Goal: Task Accomplishment & Management: Manage account settings

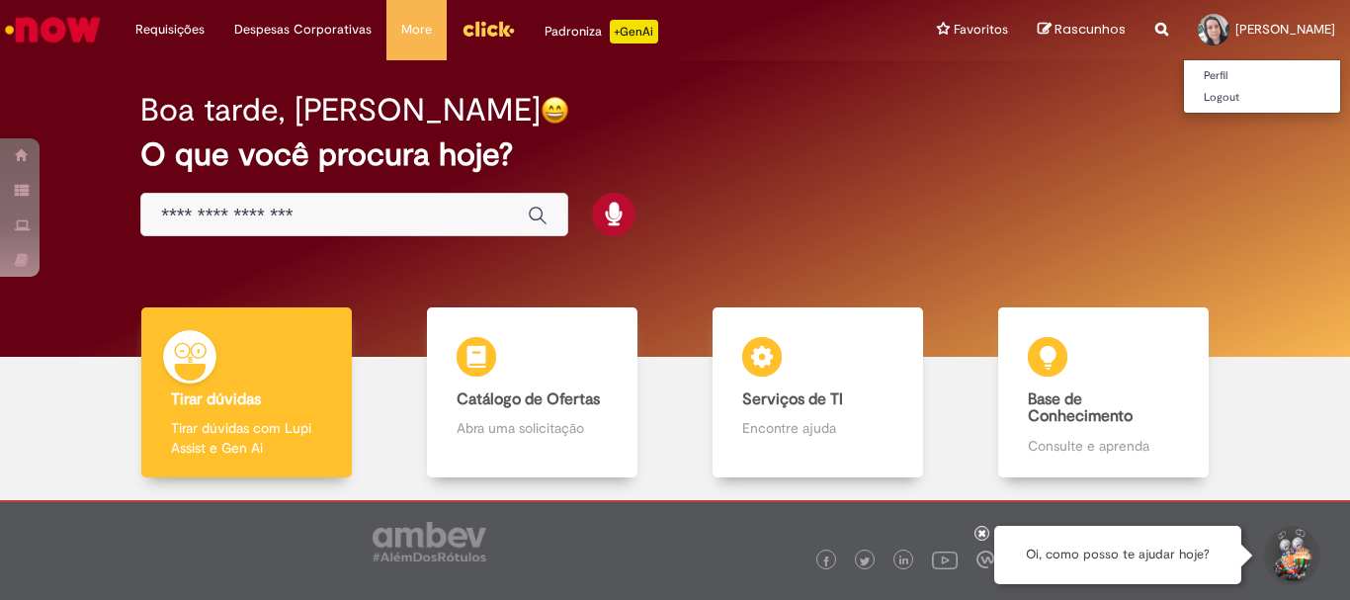
click at [1239, 26] on span "[PERSON_NAME]" at bounding box center [1285, 29] width 100 height 17
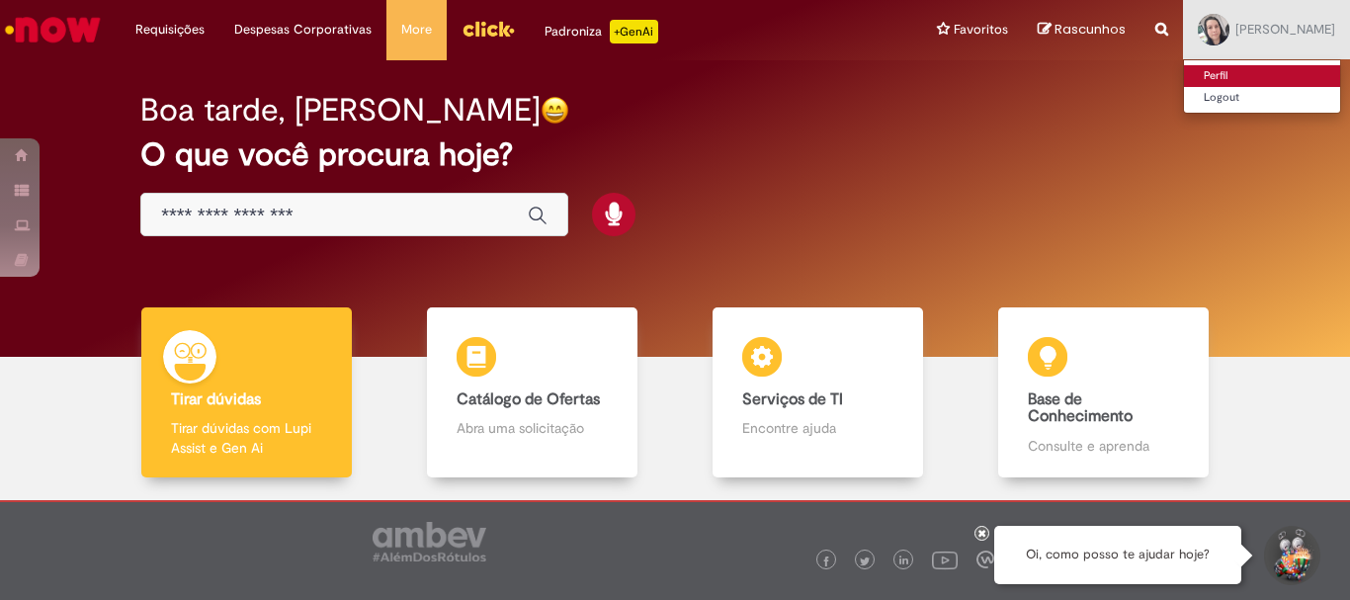
click at [1195, 74] on link "Perfil" at bounding box center [1262, 76] width 156 height 22
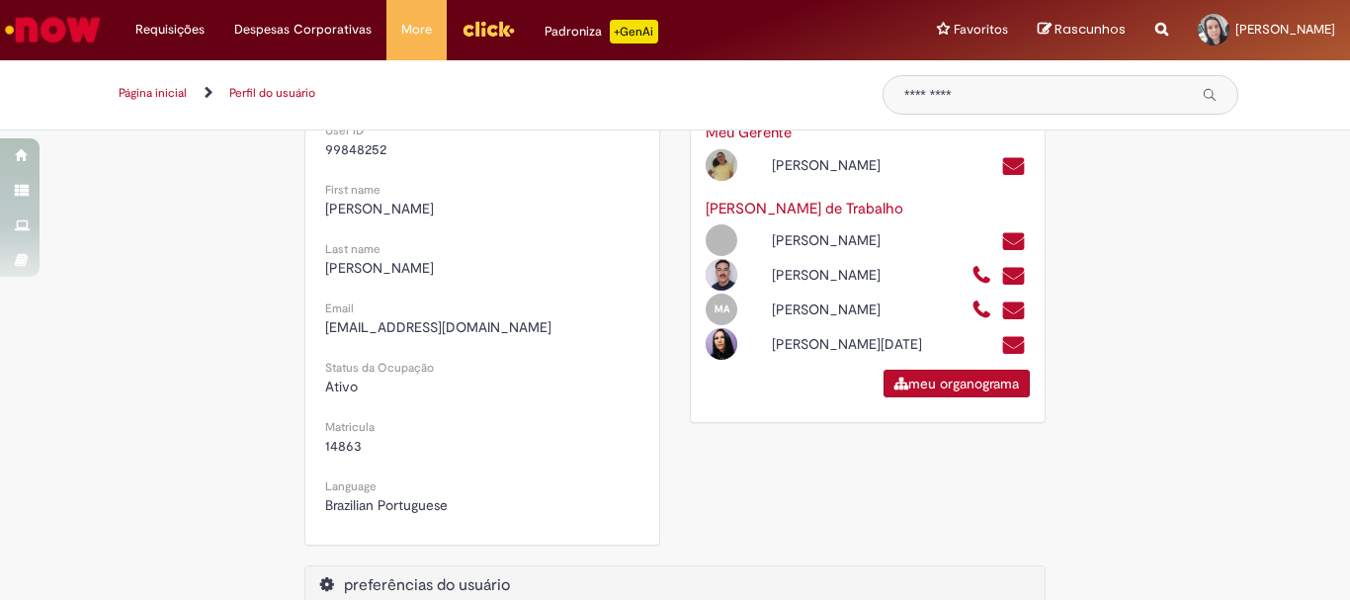
scroll to position [644, 0]
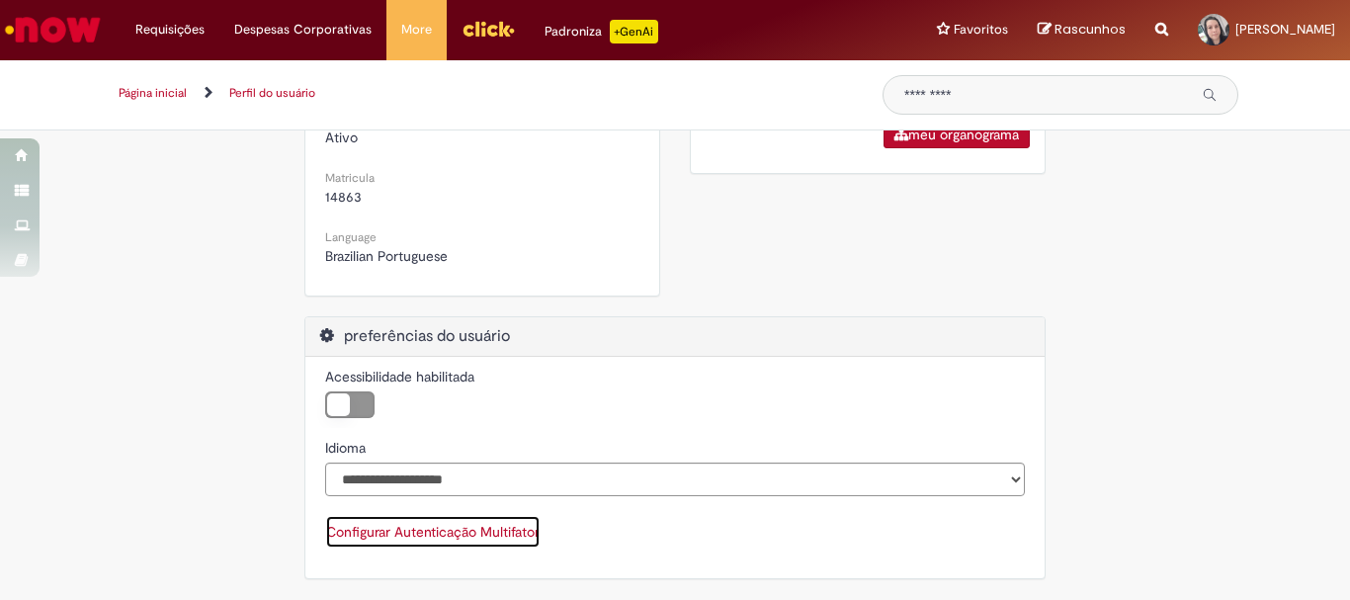
click at [444, 536] on button "Configurar Autenticação Multifator" at bounding box center [432, 532] width 215 height 34
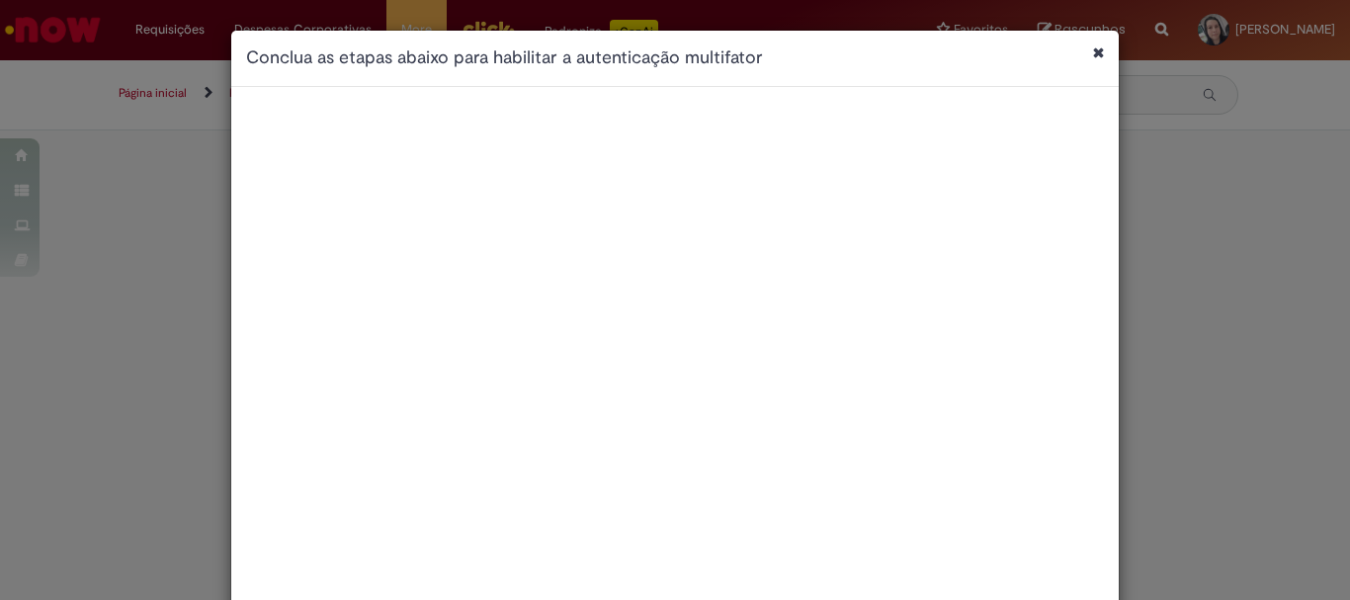
scroll to position [0, 0]
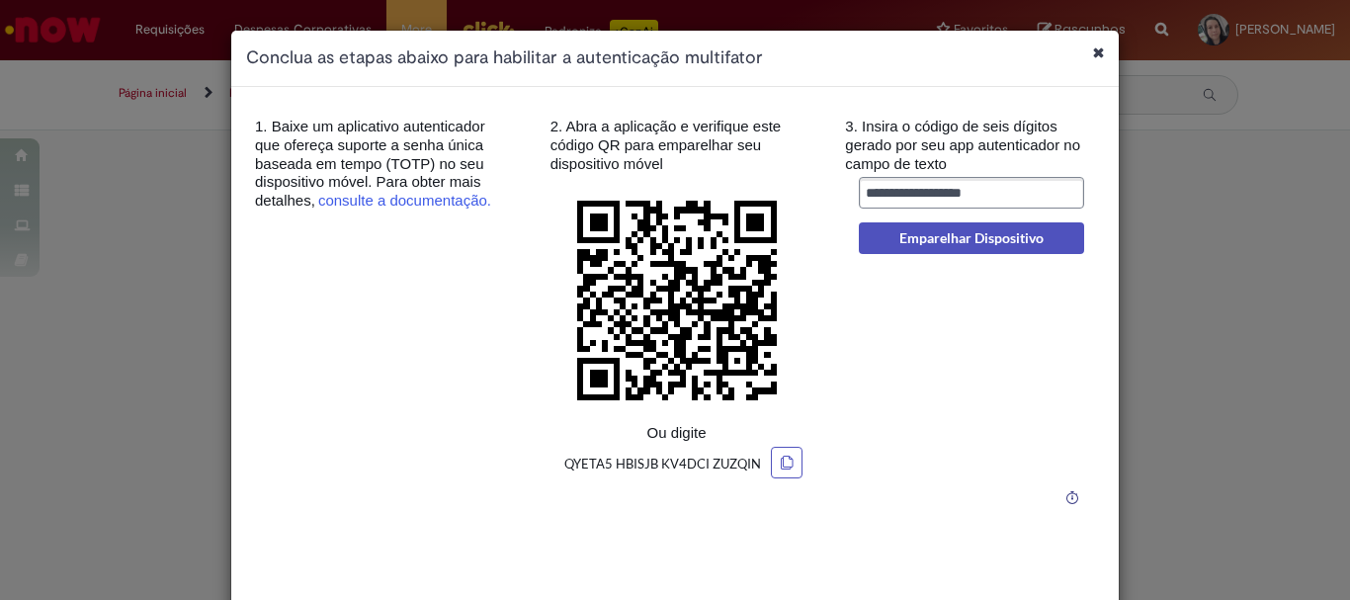
click at [1082, 58] on div "Conclua as etapas abaixo para habilitar a autenticação multifator" at bounding box center [674, 59] width 887 height 56
click at [1093, 54] on icon "Fechar caixa de diálogo" at bounding box center [1098, 52] width 11 height 14
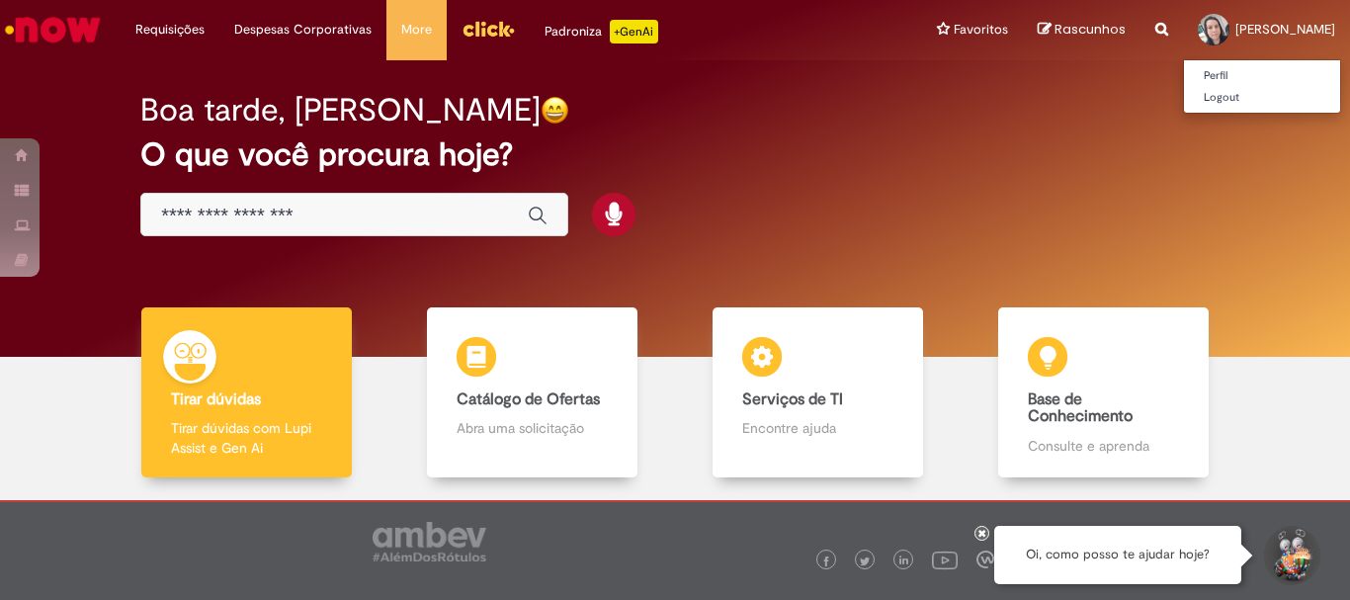
click at [1183, 64] on ul "Perfil Logout" at bounding box center [1262, 86] width 158 height 54
click at [1184, 71] on link "Perfil" at bounding box center [1262, 76] width 156 height 22
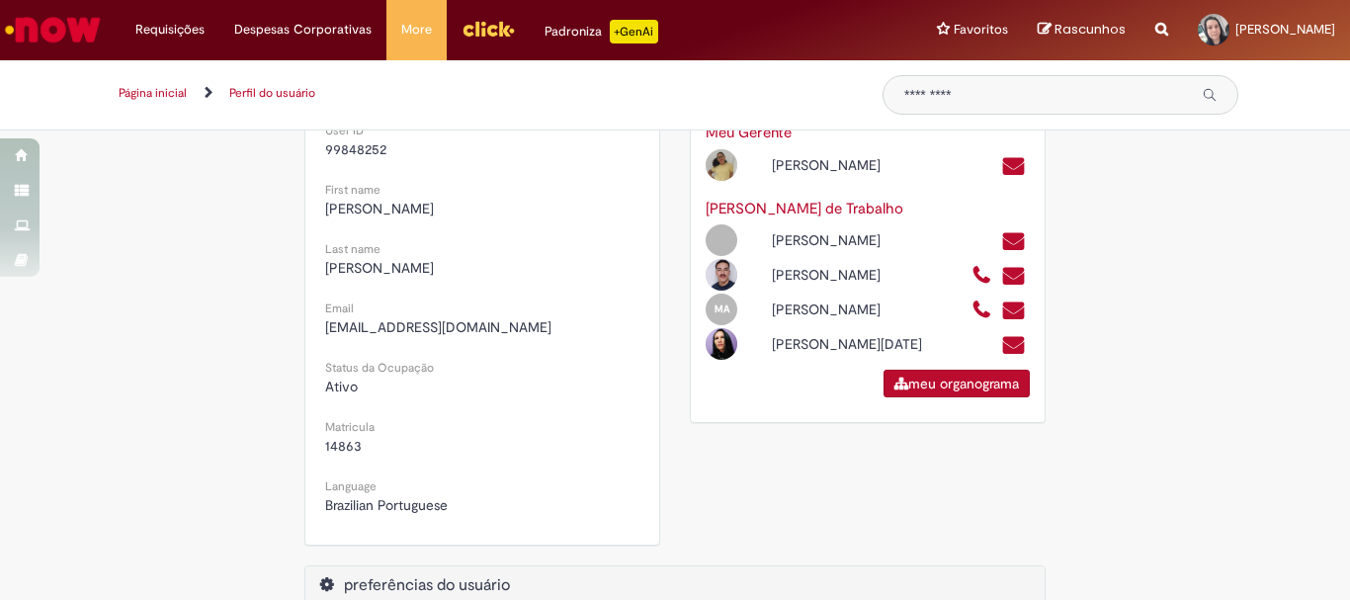
scroll to position [644, 0]
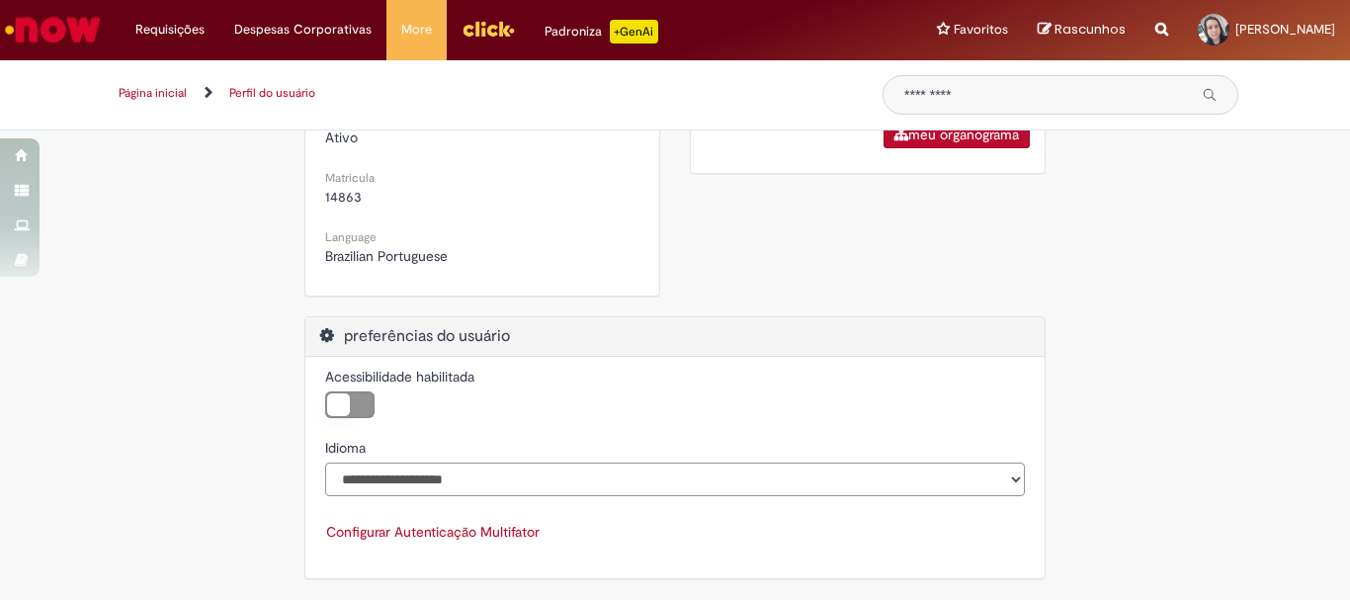
click at [1005, 474] on select "**********" at bounding box center [675, 479] width 700 height 34
click at [1011, 473] on select "**********" at bounding box center [675, 479] width 700 height 34
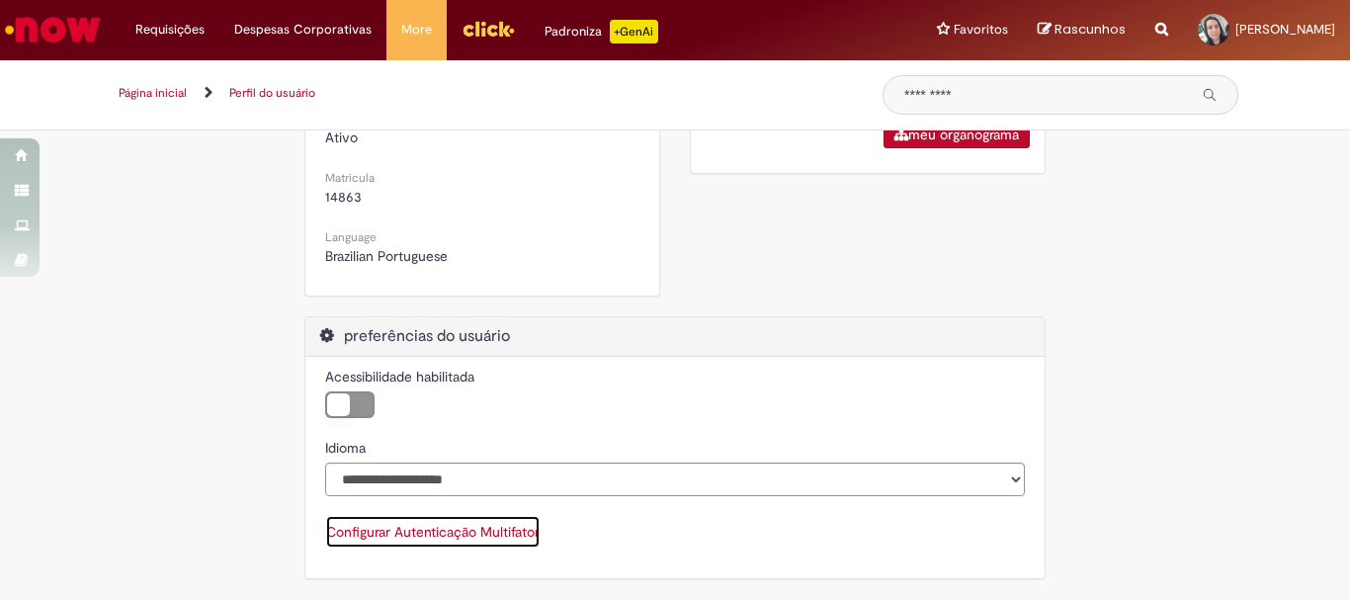
click at [413, 532] on button "Configurar Autenticação Multifator" at bounding box center [432, 532] width 215 height 34
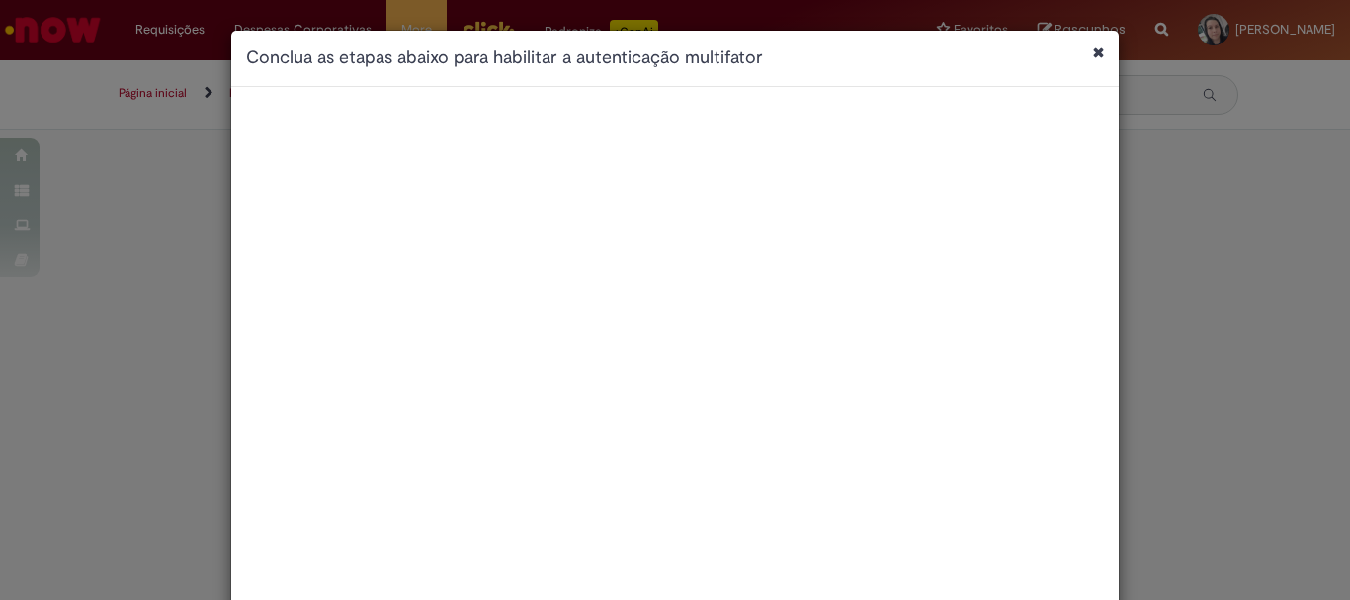
scroll to position [0, 0]
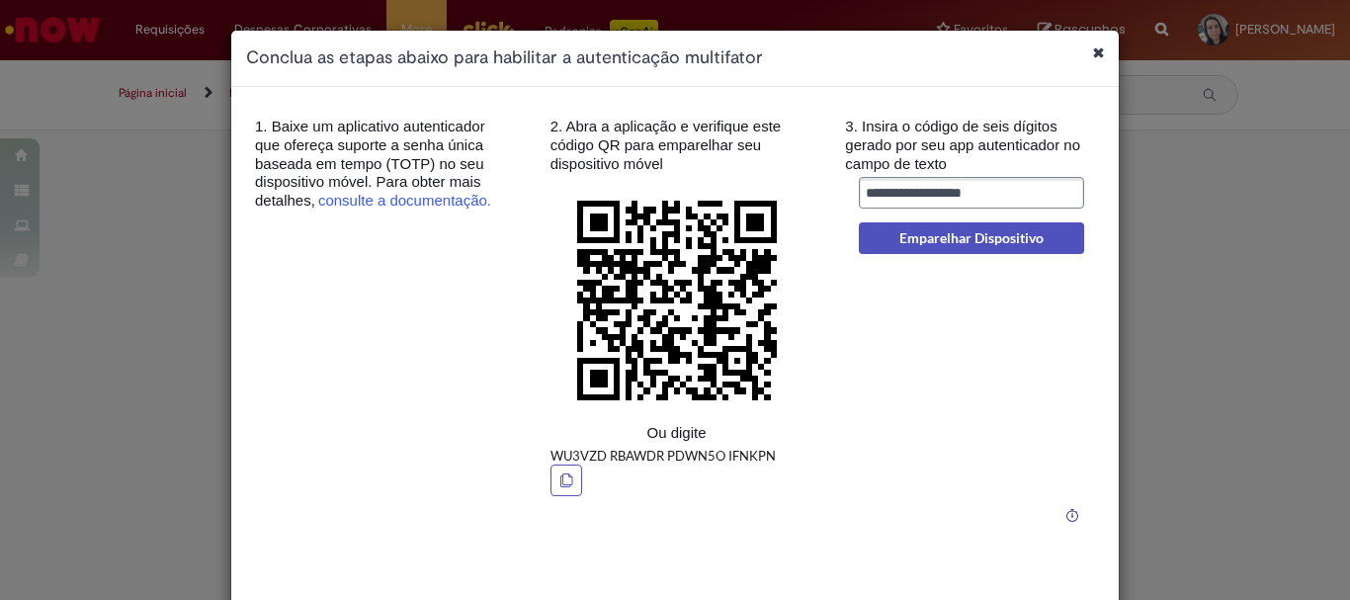
click at [1095, 51] on icon "Fechar caixa de diálogo" at bounding box center [1098, 52] width 11 height 14
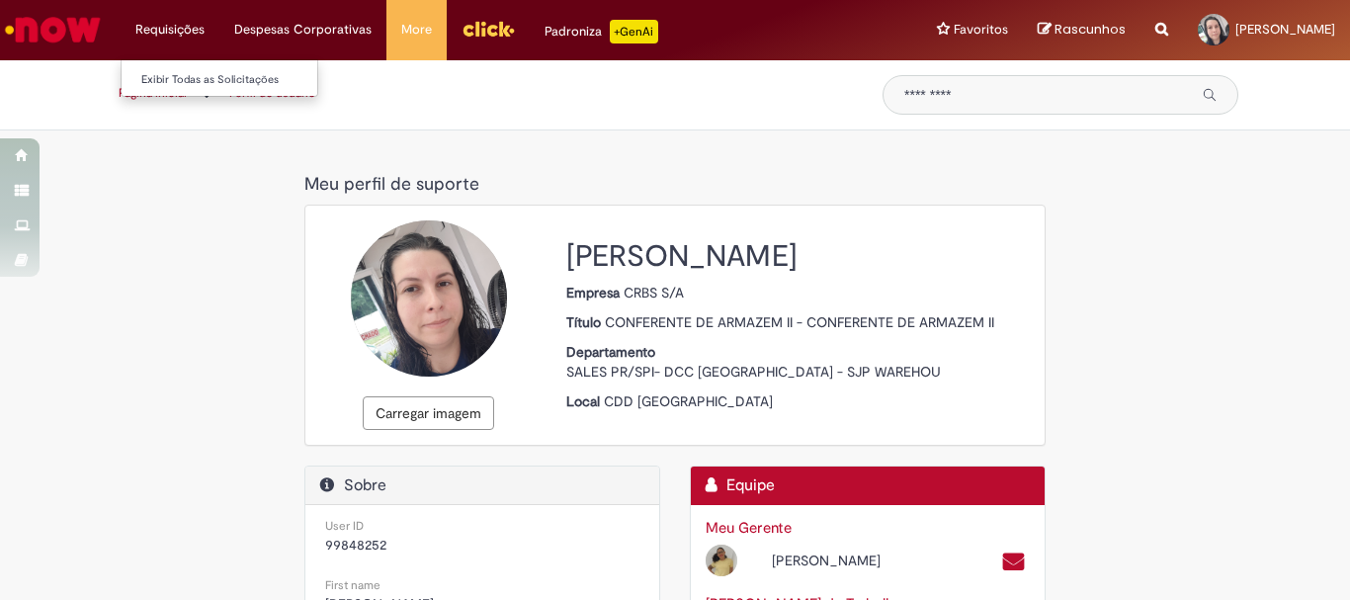
click at [155, 24] on li "Requisições Exibir Todas as Solicitações" at bounding box center [170, 29] width 99 height 59
click at [182, 26] on li "Requisições Exibir Todas as Solicitações" at bounding box center [170, 29] width 99 height 59
click at [177, 81] on link "Exibir Todas as Solicitações" at bounding box center [230, 80] width 217 height 22
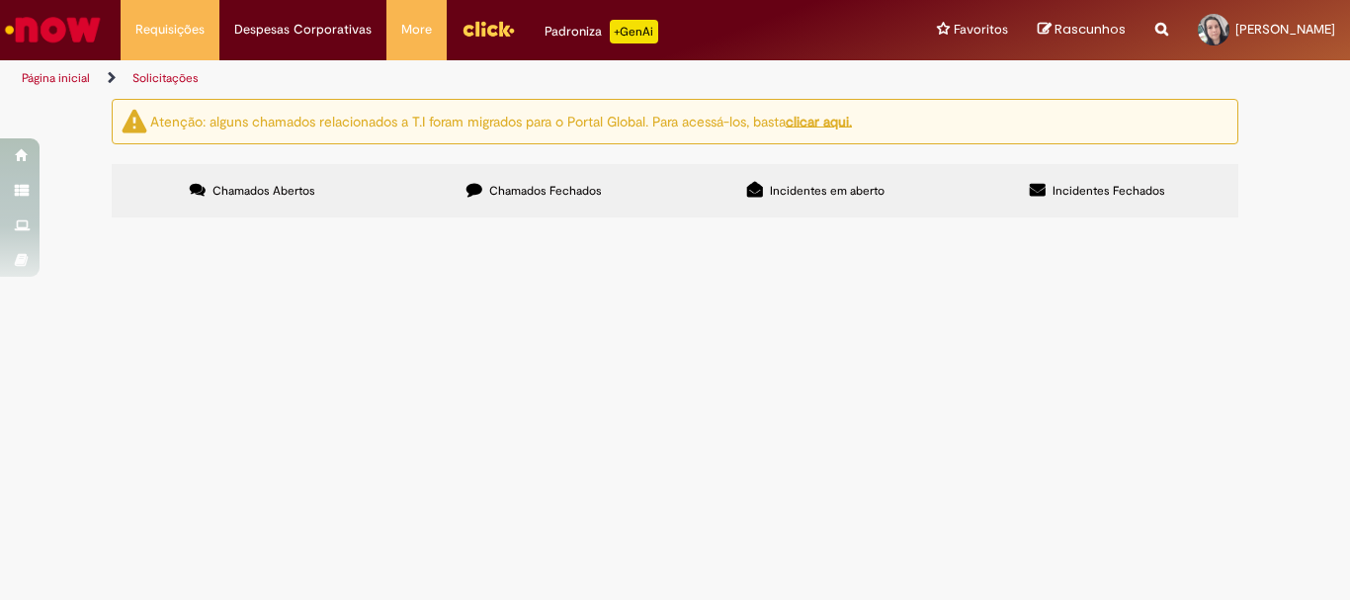
click at [67, 38] on img "Ir para a Homepage" at bounding box center [53, 30] width 102 height 40
